Goal: Task Accomplishment & Management: Manage account settings

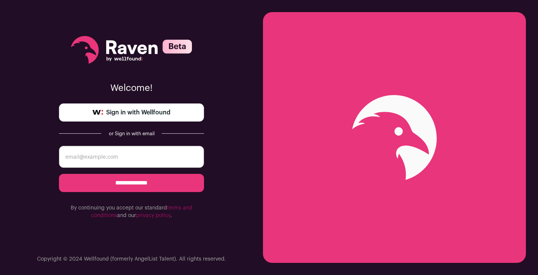
click at [146, 112] on span "Sign in with Wellfound" at bounding box center [138, 112] width 64 height 9
